Goal: Task Accomplishment & Management: Manage account settings

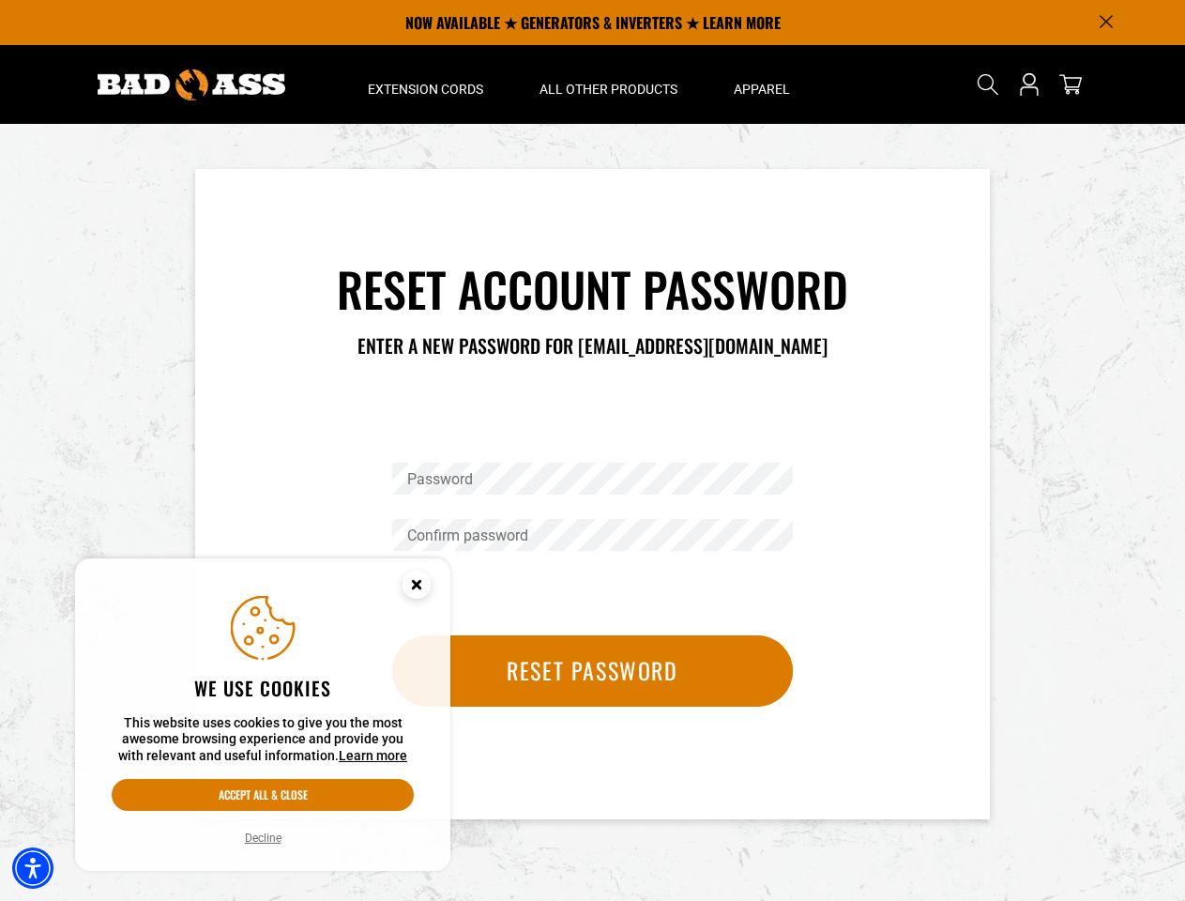
click at [592, 450] on div "Password Confirm password Reset password" at bounding box center [592, 566] width 429 height 327
click at [33, 868] on img "Accessibility Menu" at bounding box center [32, 867] width 41 height 41
click at [1106, 22] on body "Skip to main content Enable accessibility for low vision Open the accessibility…" at bounding box center [592, 709] width 1185 height 1418
click at [425, 84] on body "Skip to main content Enable accessibility for low vision Open the accessibility…" at bounding box center [592, 709] width 1185 height 1418
click at [608, 84] on body "Skip to main content Enable accessibility for low vision Open the accessibility…" at bounding box center [592, 709] width 1185 height 1418
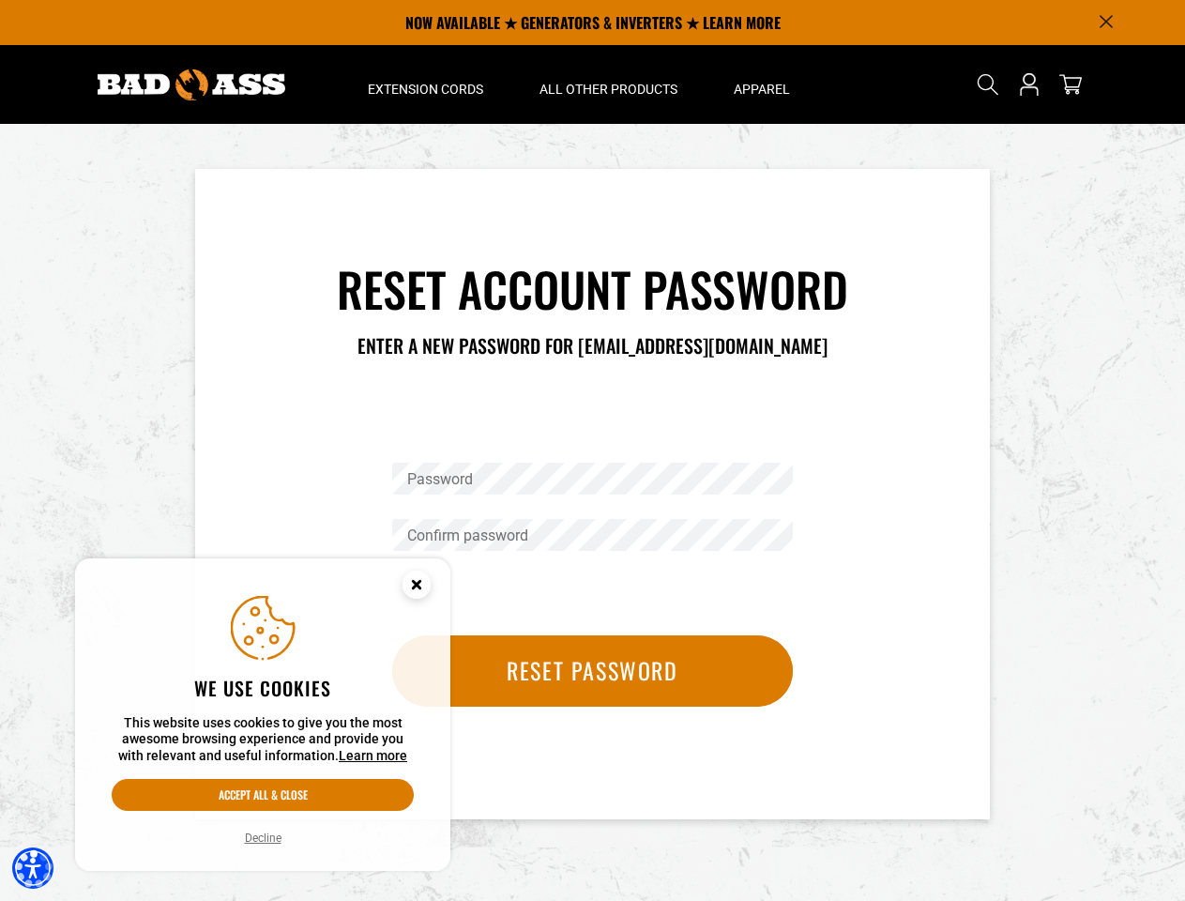
click at [761, 84] on body "Skip to main content Enable accessibility for low vision Open the accessibility…" at bounding box center [592, 709] width 1185 height 1418
click at [988, 84] on body "Skip to main content Enable accessibility for low vision Open the accessibility…" at bounding box center [592, 709] width 1185 height 1418
click at [987, 100] on body "Skip to main content Enable accessibility for low vision Open the accessibility…" at bounding box center [592, 709] width 1185 height 1418
click at [592, 479] on body "Skip to main content Enable accessibility for low vision Open the accessibility…" at bounding box center [592, 709] width 1185 height 1418
click at [592, 535] on body "Skip to main content Enable accessibility for low vision Open the accessibility…" at bounding box center [592, 709] width 1185 height 1418
